Goal: Use online tool/utility: Utilize a website feature to perform a specific function

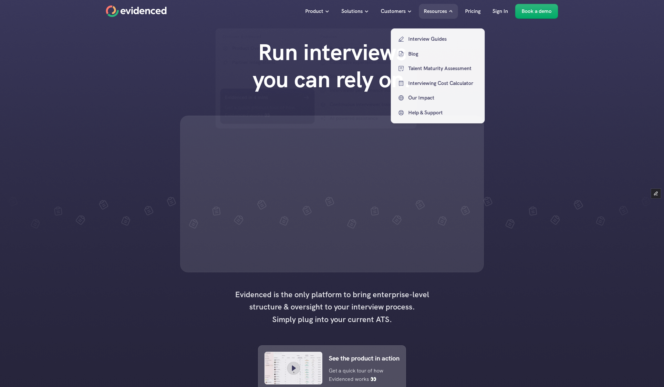
click at [437, 11] on div at bounding box center [438, 63] width 94 height 119
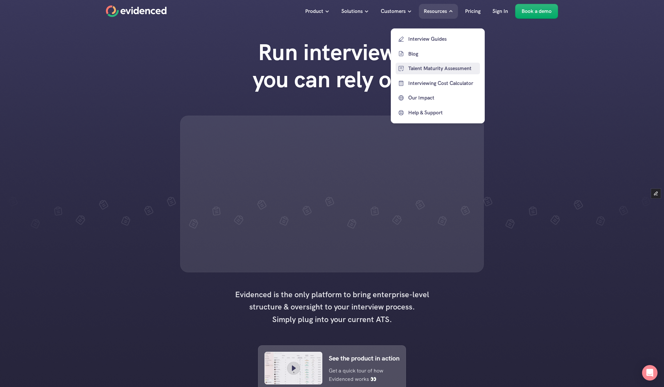
click at [427, 85] on p "Interviewing Cost Calculator" at bounding box center [443, 83] width 70 height 8
